Goal: Information Seeking & Learning: Learn about a topic

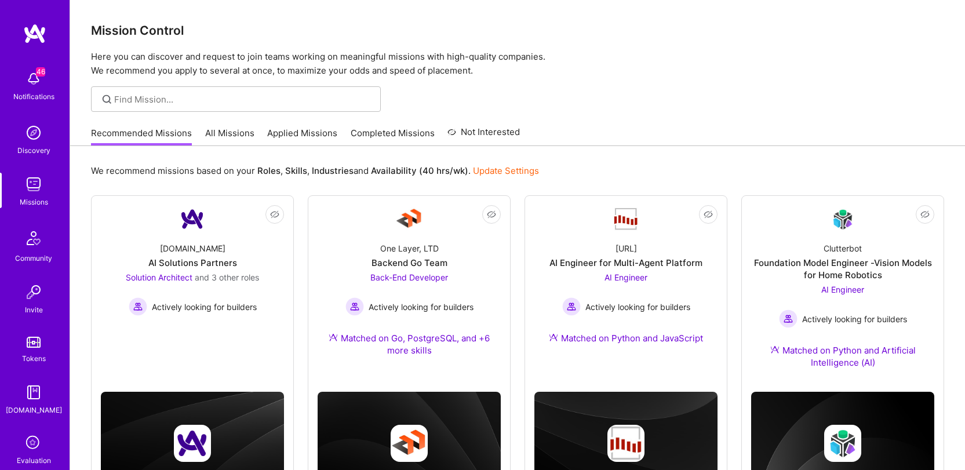
click at [217, 140] on link "All Missions" at bounding box center [229, 136] width 49 height 19
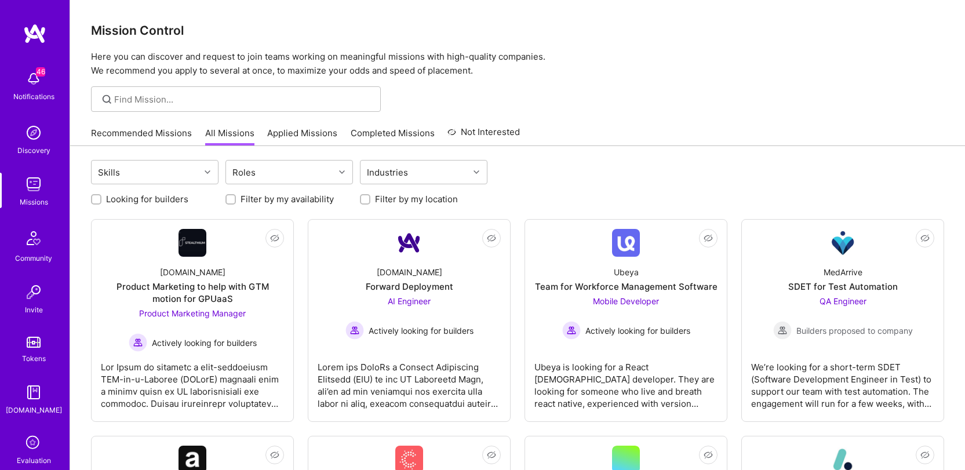
click at [164, 194] on label "Looking for builders" at bounding box center [147, 199] width 82 height 12
click at [101, 196] on input "Looking for builders" at bounding box center [97, 200] width 8 height 8
checkbox input "true"
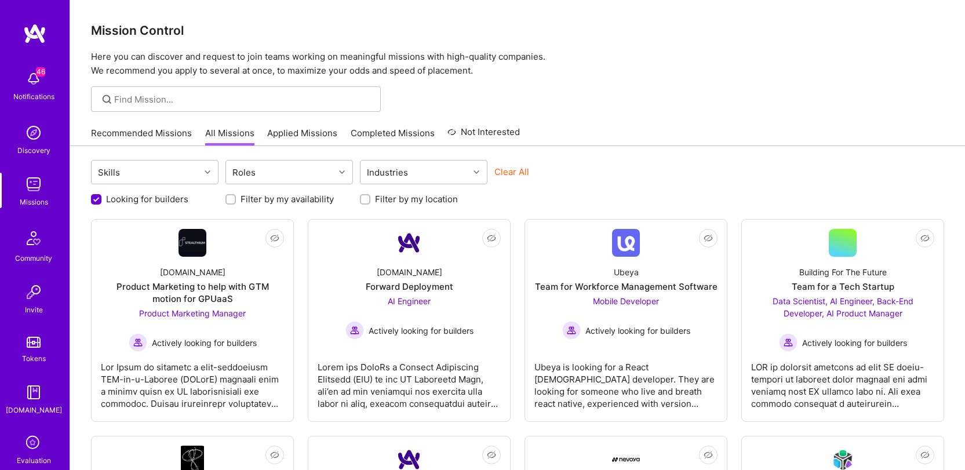
click at [278, 199] on label "Filter by my availability" at bounding box center [287, 199] width 93 height 12
click at [236, 199] on input "Filter by my availability" at bounding box center [232, 200] width 8 height 8
checkbox input "true"
click at [388, 193] on label "Filter by my location" at bounding box center [416, 199] width 83 height 12
click at [371, 196] on input "Filter by my location" at bounding box center [366, 200] width 8 height 8
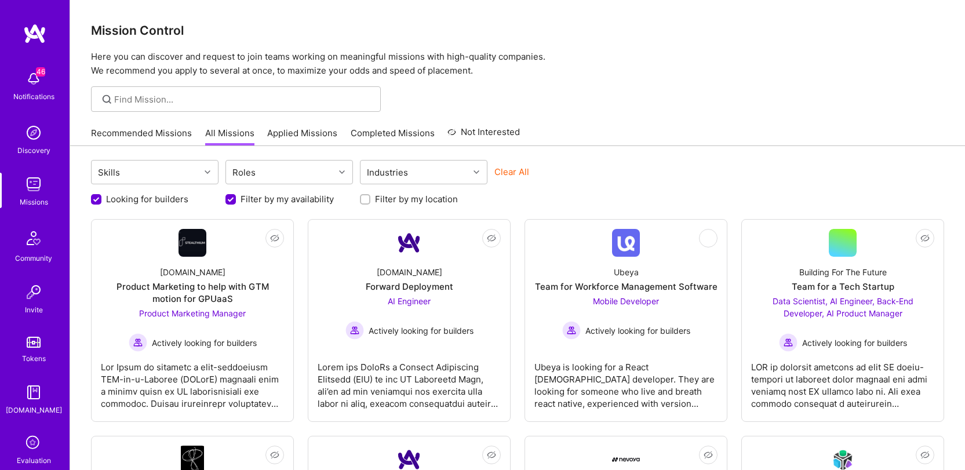
checkbox input "true"
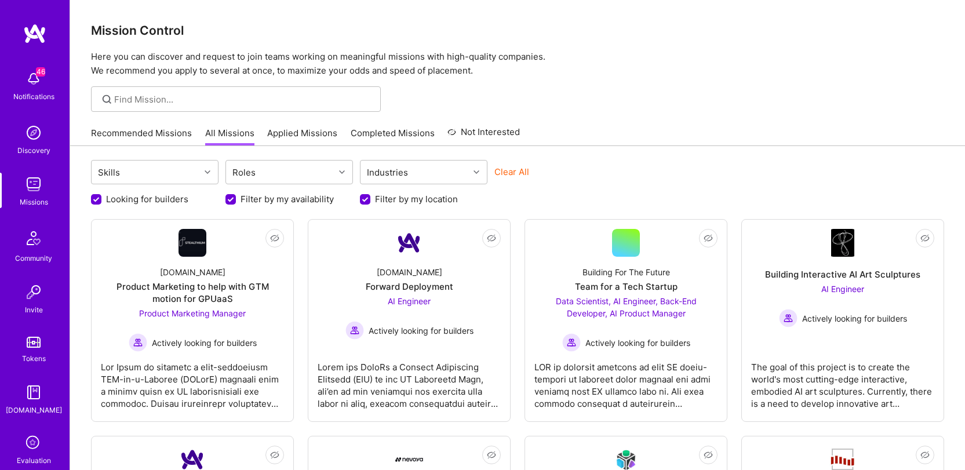
click at [146, 137] on link "Recommended Missions" at bounding box center [141, 136] width 101 height 19
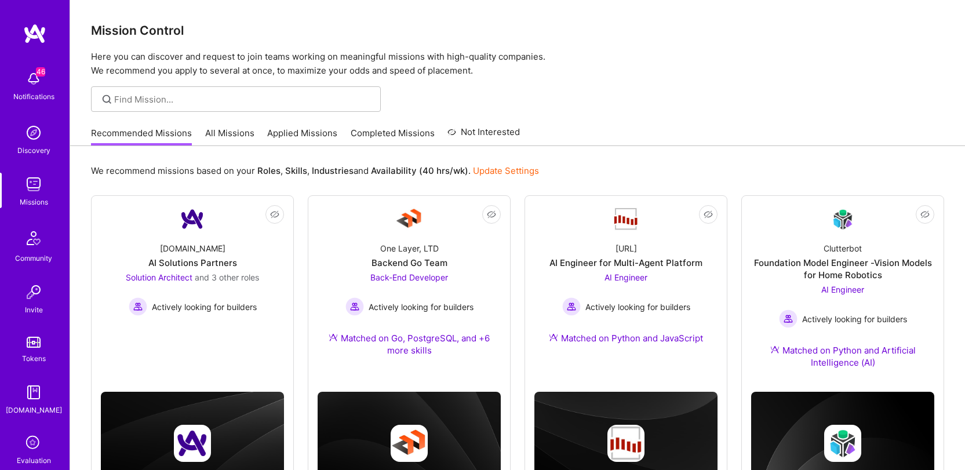
click at [237, 133] on link "All Missions" at bounding box center [229, 136] width 49 height 19
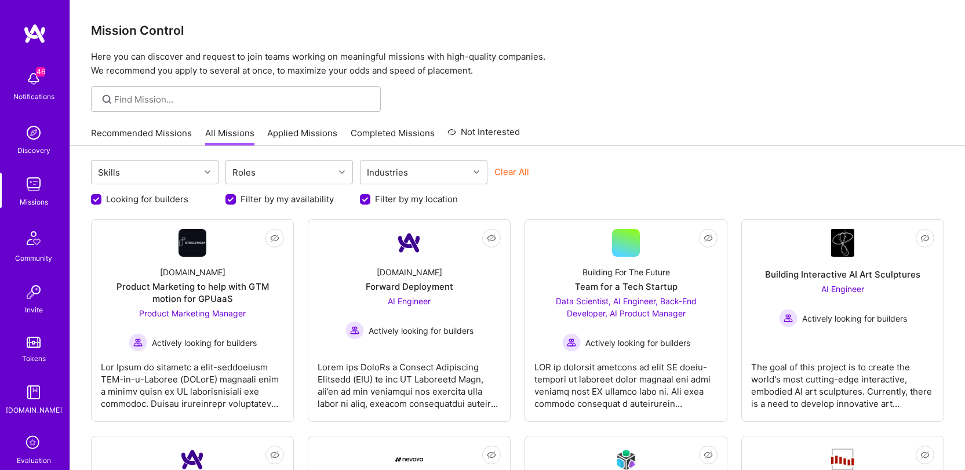
drag, startPoint x: 178, startPoint y: 198, endPoint x: 191, endPoint y: 195, distance: 13.6
click at [177, 198] on label "Looking for builders" at bounding box center [147, 199] width 82 height 12
click at [103, 198] on input "Looking for builders" at bounding box center [97, 200] width 10 height 10
checkbox input "false"
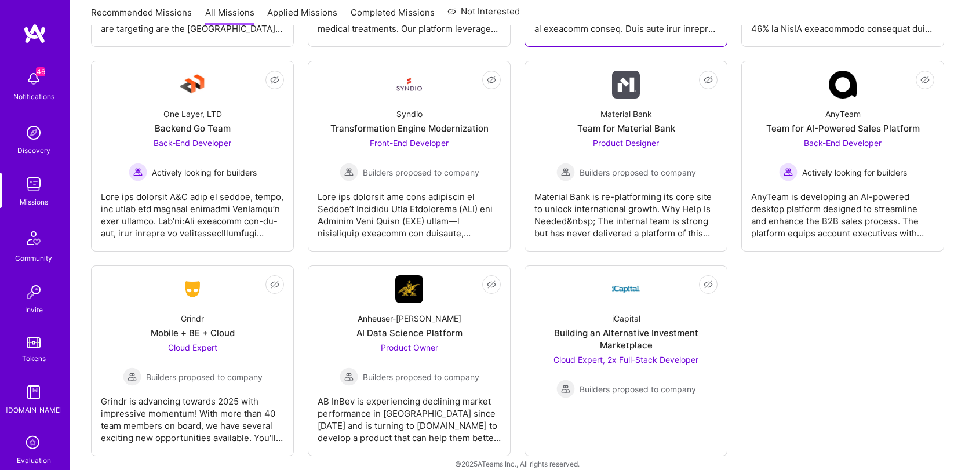
scroll to position [1689, 0]
click at [848, 143] on span "Back-End Developer" at bounding box center [843, 142] width 78 height 10
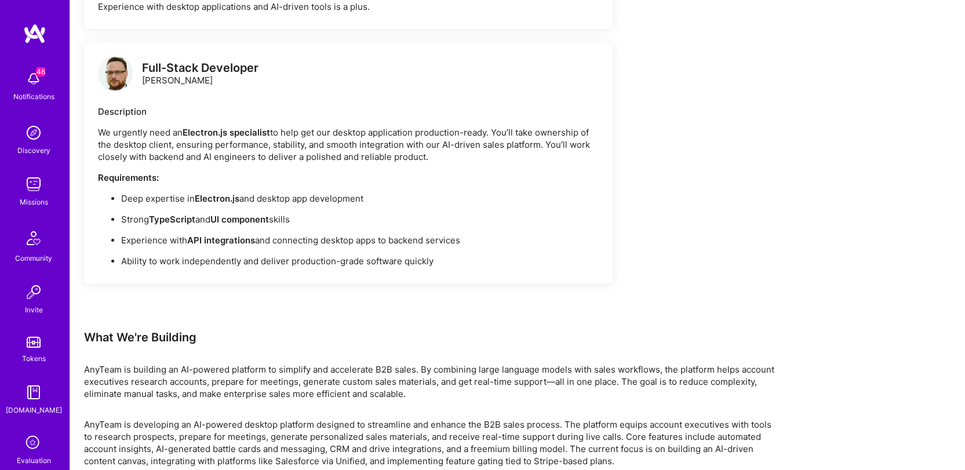
scroll to position [1077, 0]
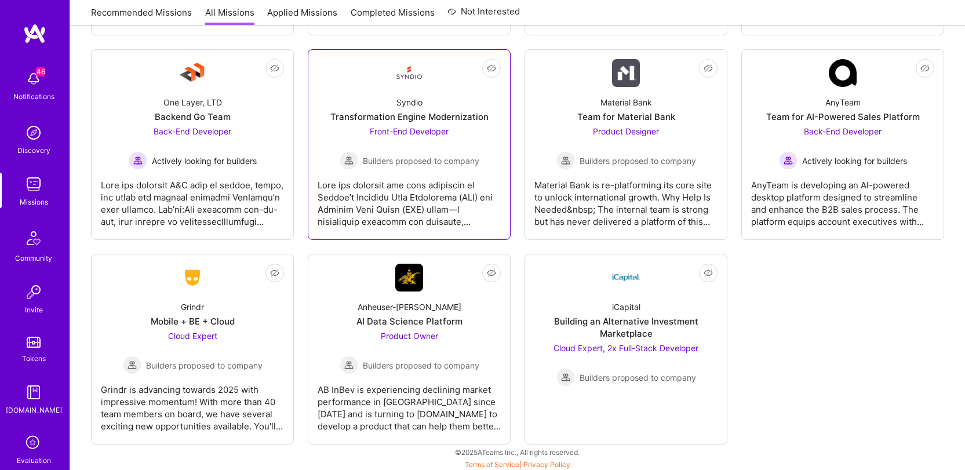
scroll to position [1702, 0]
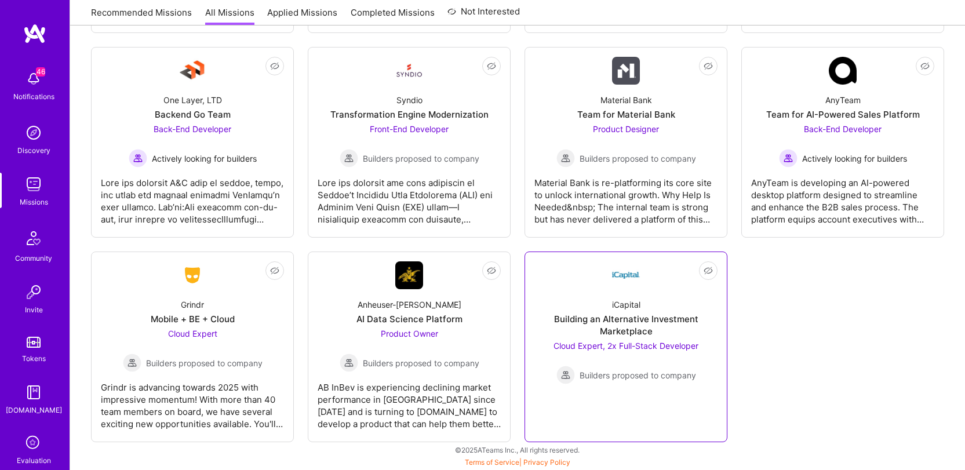
click at [615, 270] on img at bounding box center [626, 276] width 28 height 28
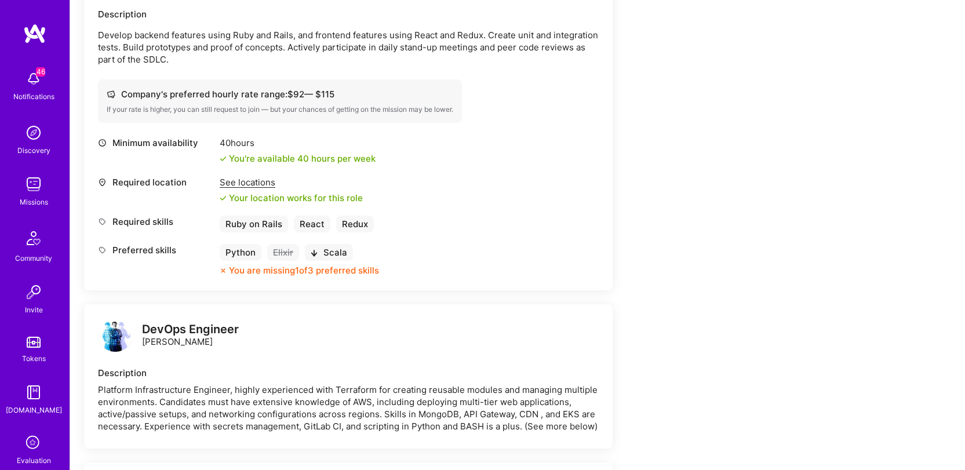
scroll to position [343, 0]
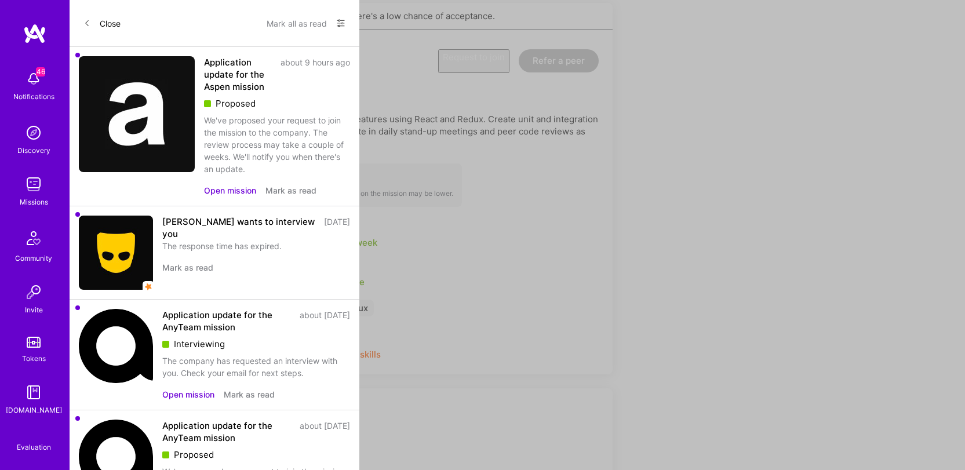
scroll to position [1702, 0]
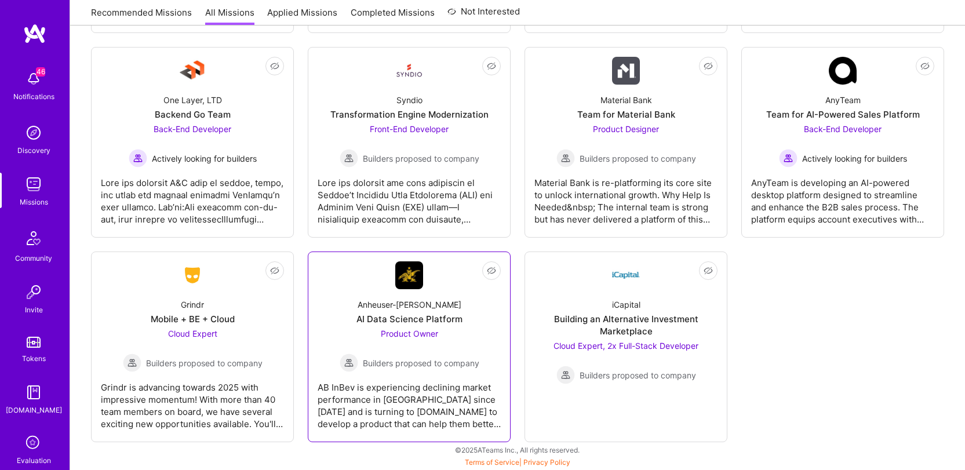
click at [408, 286] on img at bounding box center [409, 276] width 28 height 28
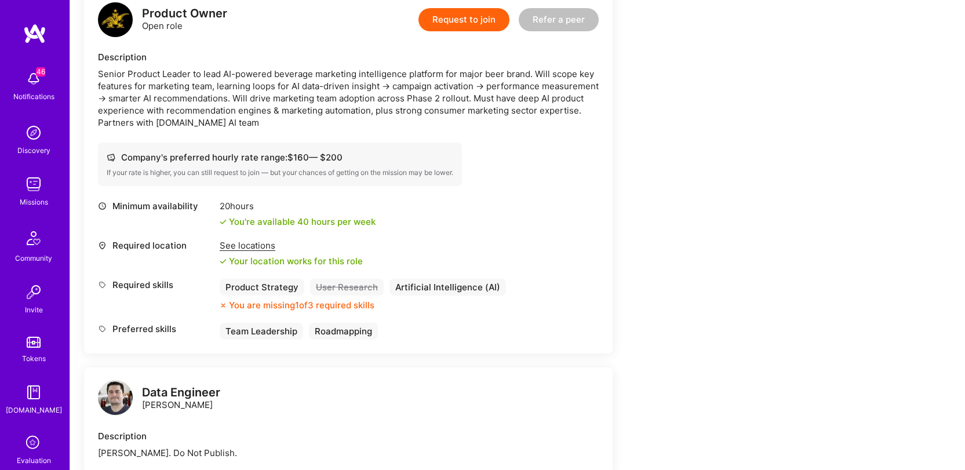
scroll to position [331, 0]
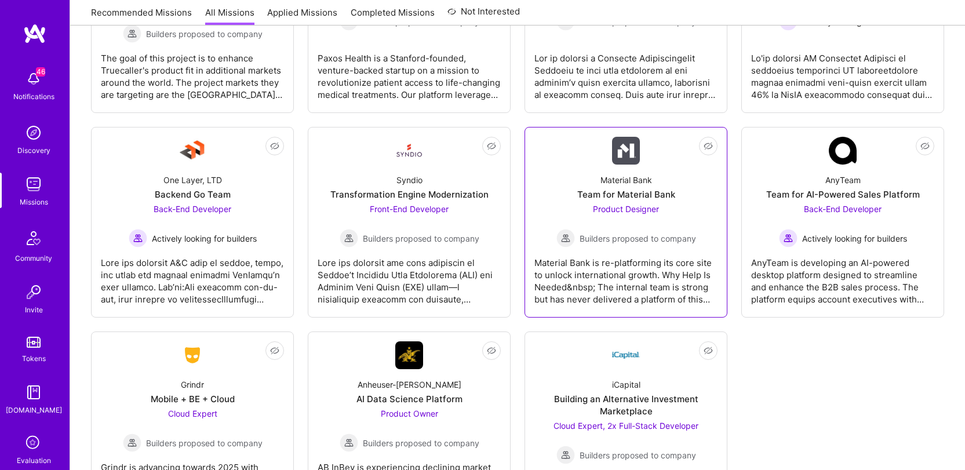
scroll to position [1621, 0]
click at [648, 183] on div "Material Bank" at bounding box center [627, 181] width 52 height 12
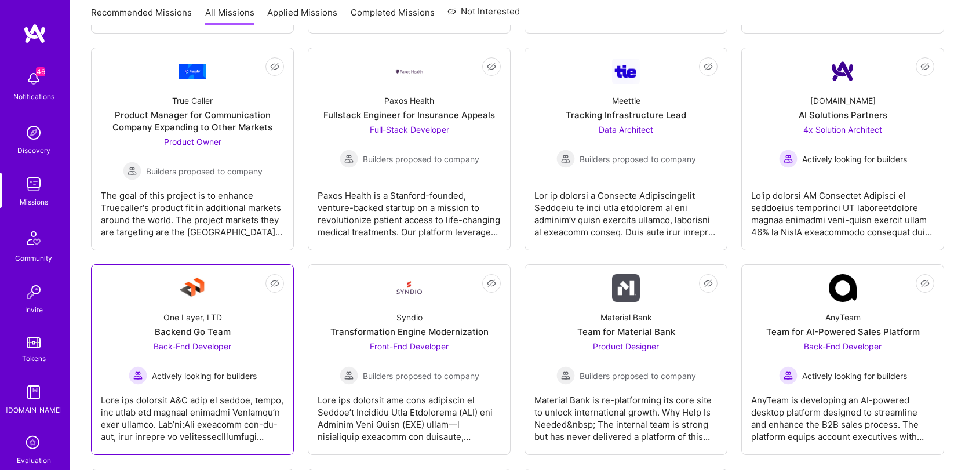
click at [193, 317] on div "One Layer, LTD" at bounding box center [193, 317] width 59 height 12
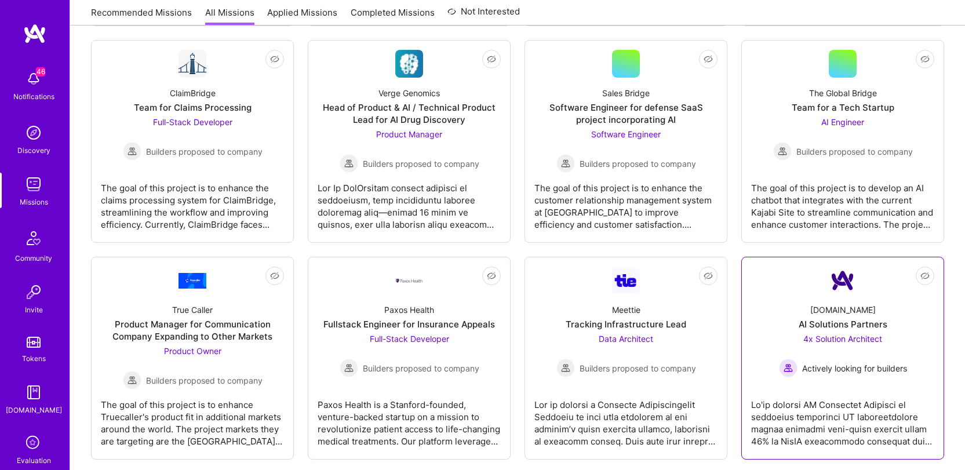
scroll to position [1273, 0]
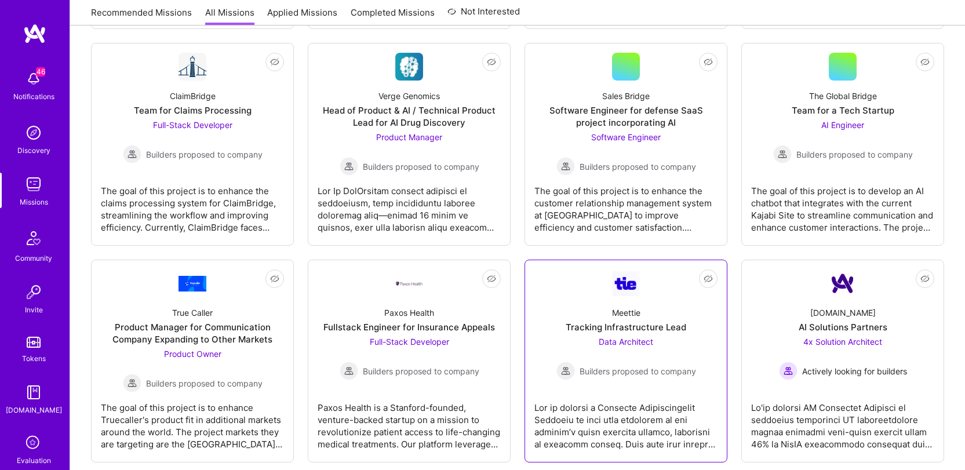
click at [614, 298] on div "Meettie Tracking Infrastructure Lead Data Architect Builders proposed to company" at bounding box center [626, 338] width 183 height 83
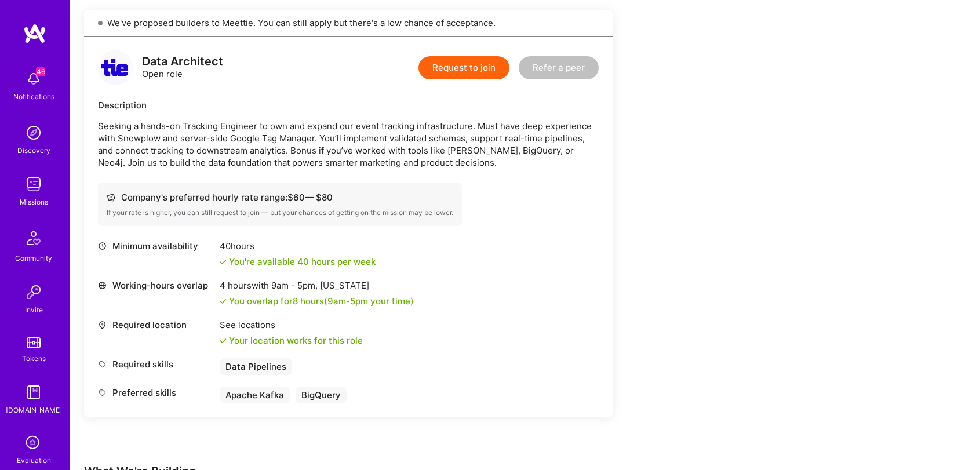
scroll to position [234, 0]
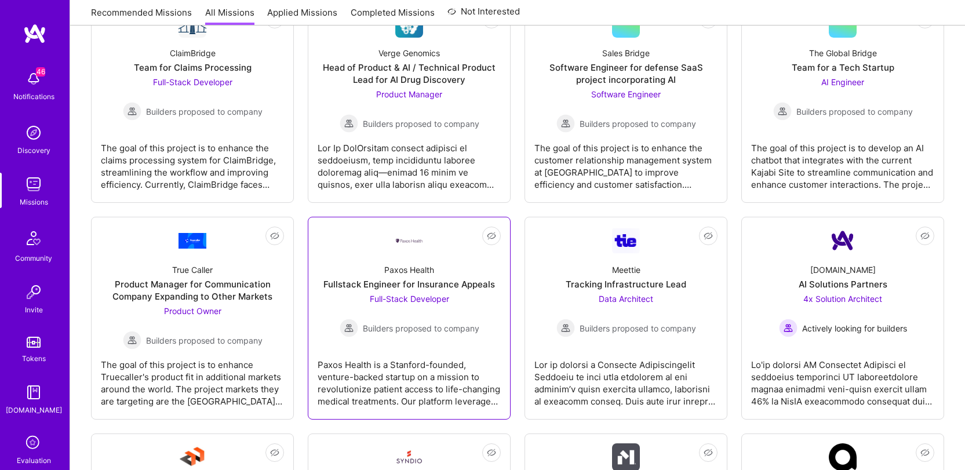
scroll to position [1315, 0]
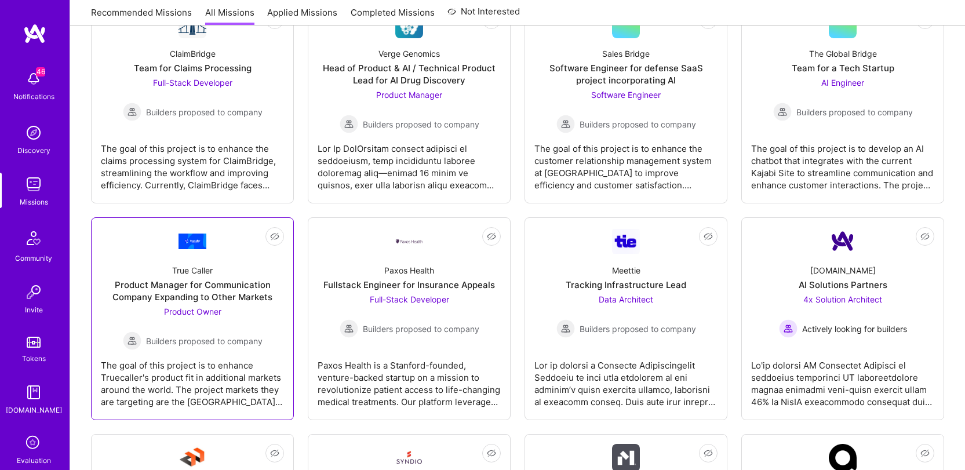
click at [153, 246] on link "Not Interested True Caller Product Manager for Communication Company Expanding …" at bounding box center [192, 318] width 183 height 183
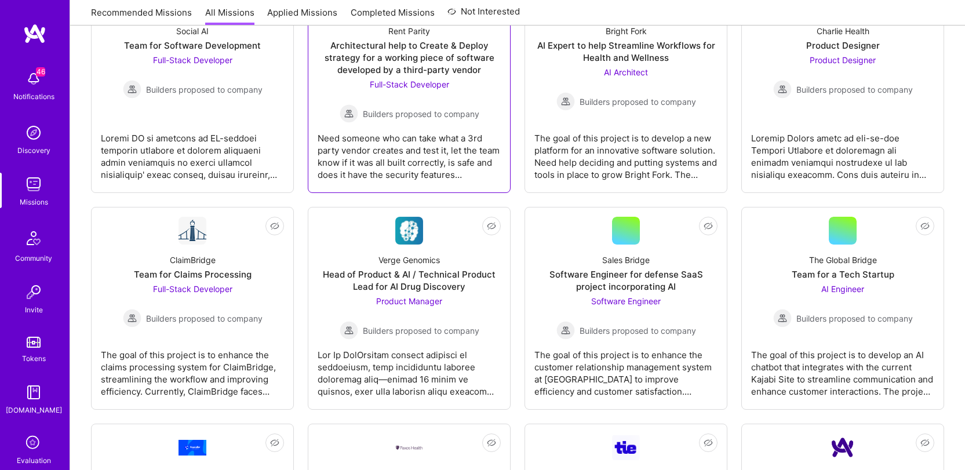
scroll to position [1114, 0]
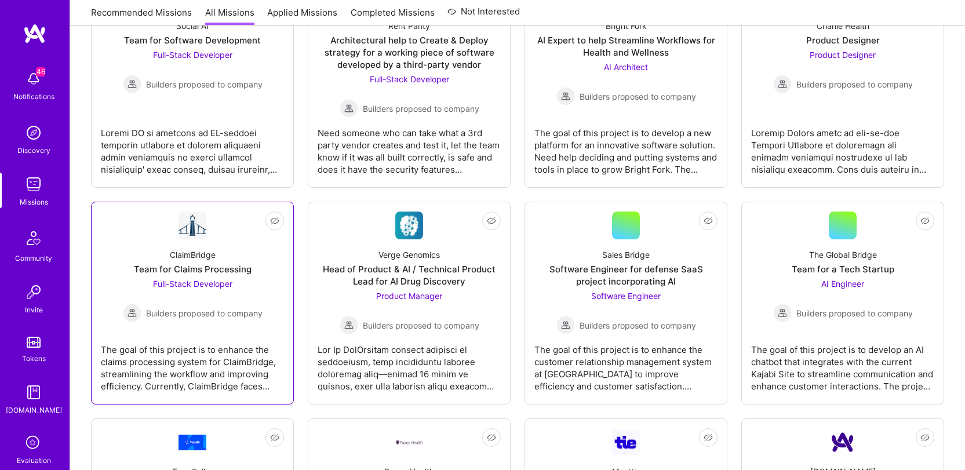
click at [184, 252] on div "ClaimBridge" at bounding box center [193, 255] width 46 height 12
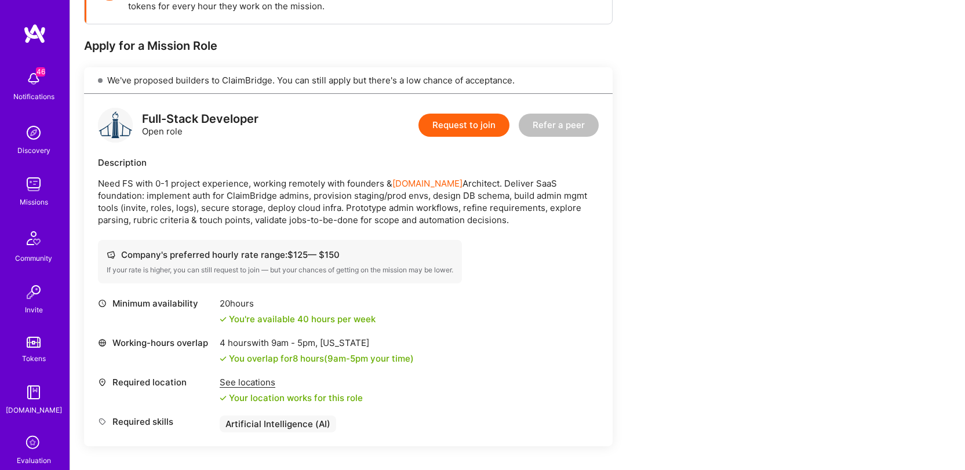
scroll to position [203, 0]
